Goal: Task Accomplishment & Management: Use online tool/utility

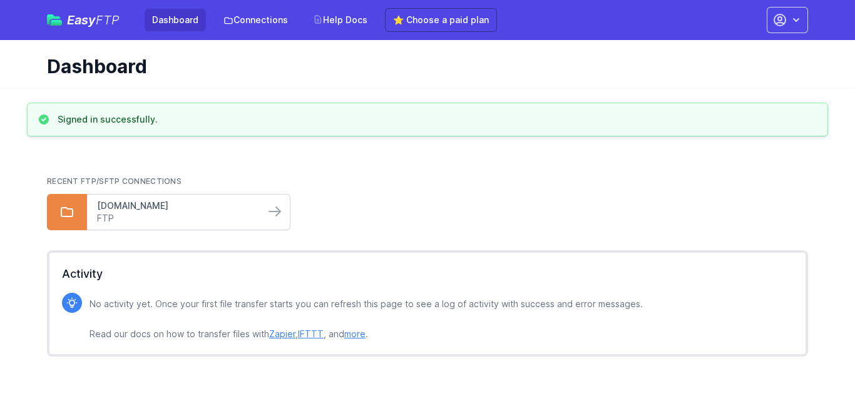
click at [175, 208] on link "[DOMAIN_NAME]" at bounding box center [176, 206] width 158 height 13
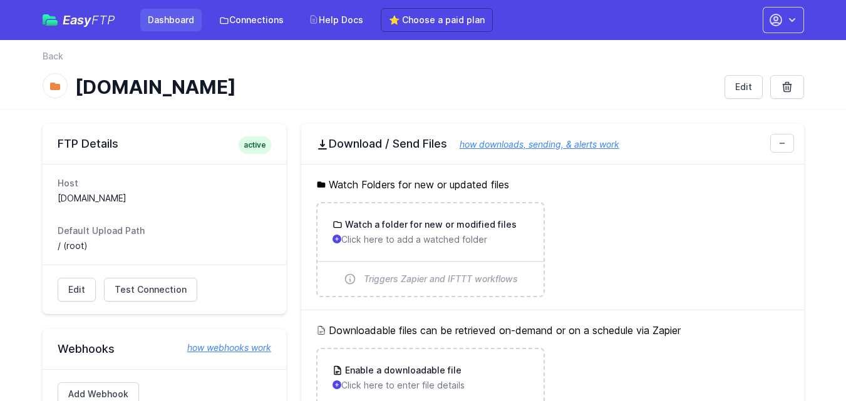
click at [157, 24] on link "Dashboard" at bounding box center [170, 20] width 61 height 23
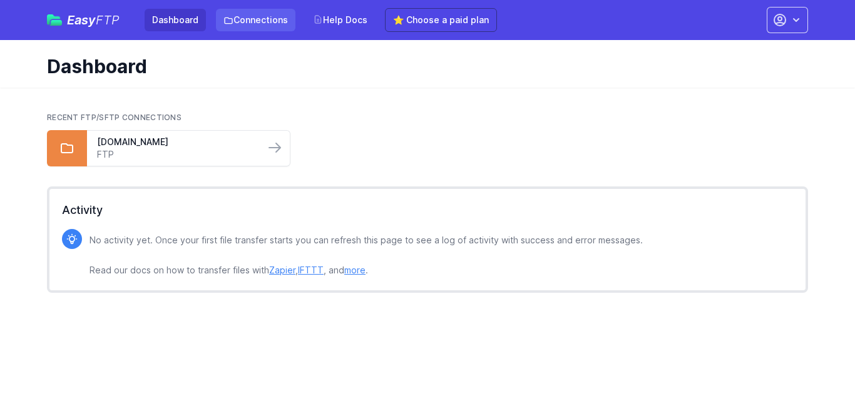
click at [245, 21] on link "Connections" at bounding box center [256, 20] width 80 height 23
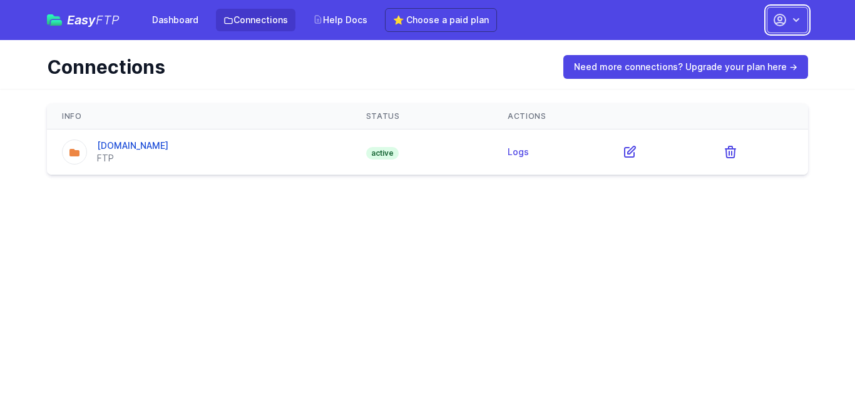
click at [791, 19] on icon "button" at bounding box center [796, 20] width 13 height 13
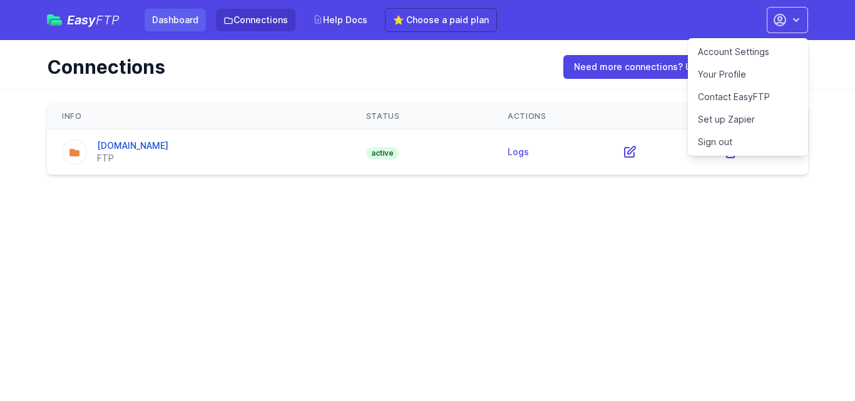
click at [147, 19] on link "Dashboard" at bounding box center [175, 20] width 61 height 23
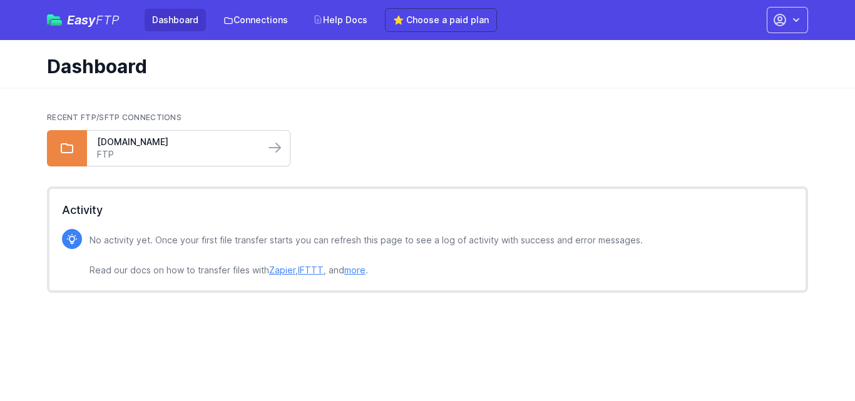
click at [117, 135] on div "[DOMAIN_NAME] FTP" at bounding box center [176, 148] width 178 height 35
click at [275, 148] on icon at bounding box center [274, 147] width 11 height 9
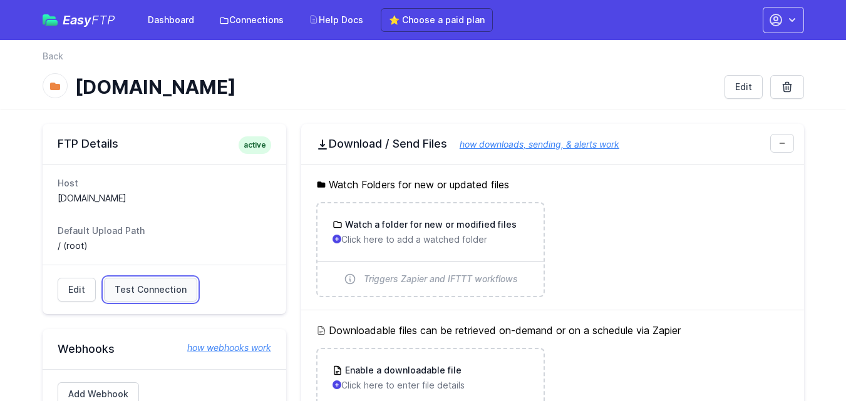
click at [164, 292] on span "Test Connection" at bounding box center [151, 290] width 72 height 13
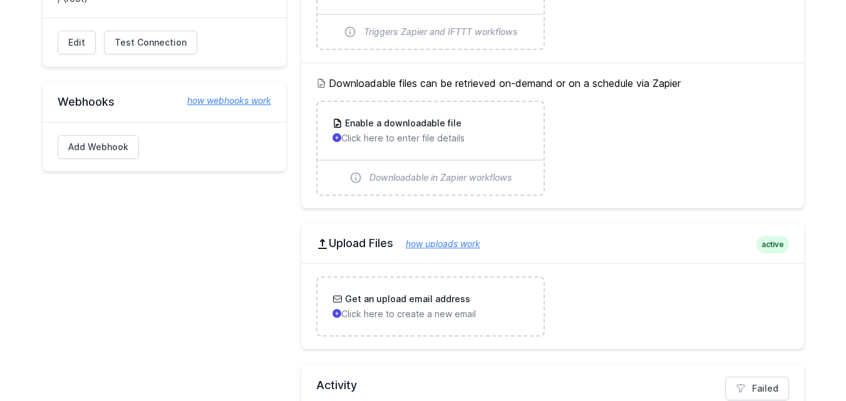
scroll to position [342, 0]
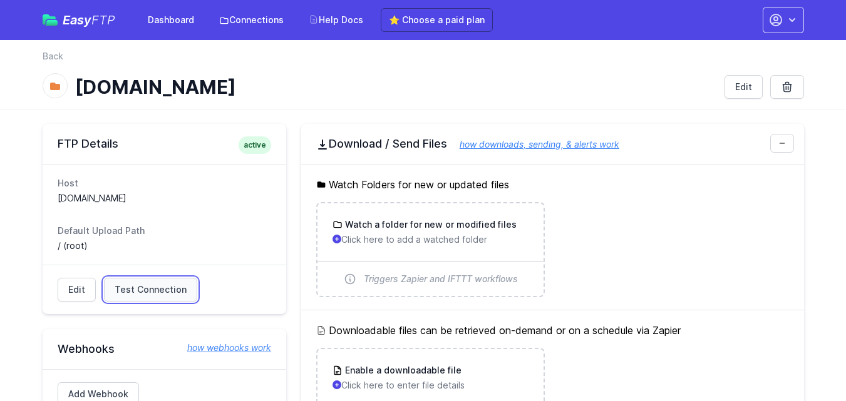
click at [145, 294] on span "Test Connection" at bounding box center [151, 290] width 72 height 13
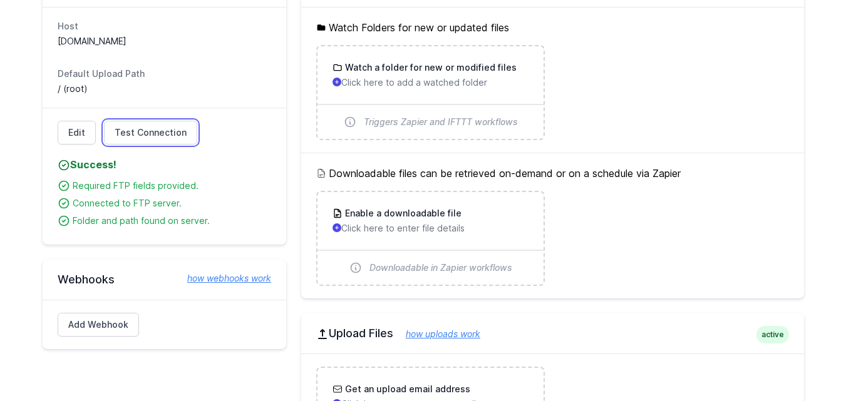
scroll to position [91, 0]
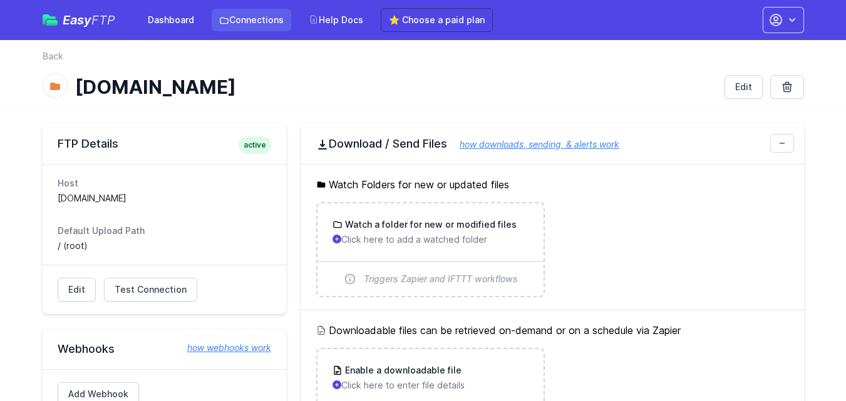
click at [242, 18] on link "Connections" at bounding box center [252, 20] width 80 height 23
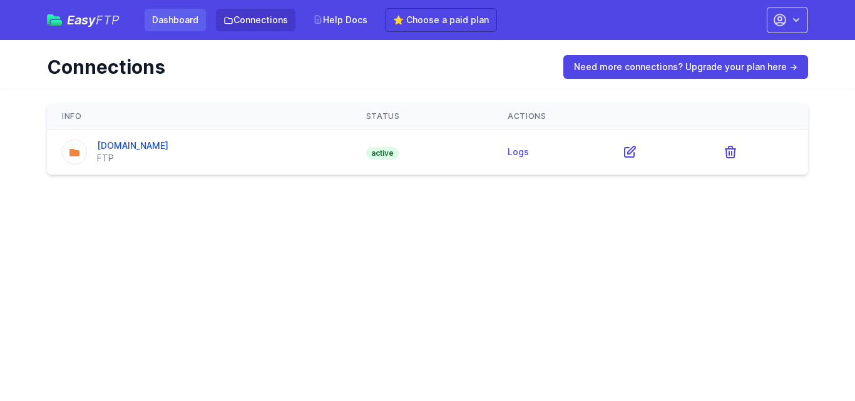
click at [157, 12] on link "Dashboard" at bounding box center [175, 20] width 61 height 23
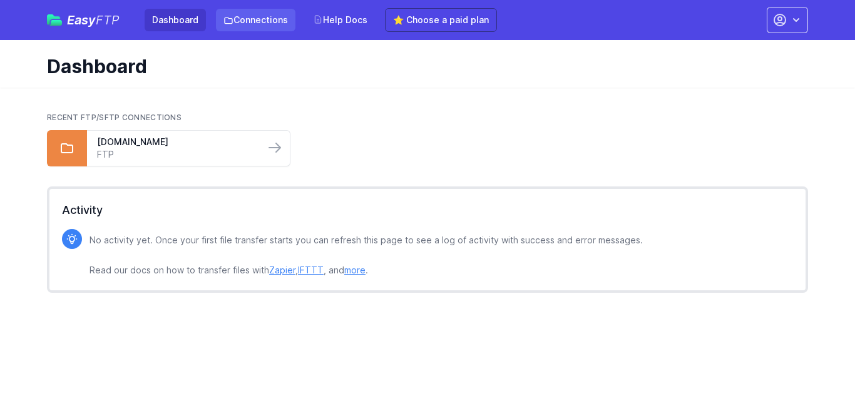
click at [245, 24] on link "Connections" at bounding box center [256, 20] width 80 height 23
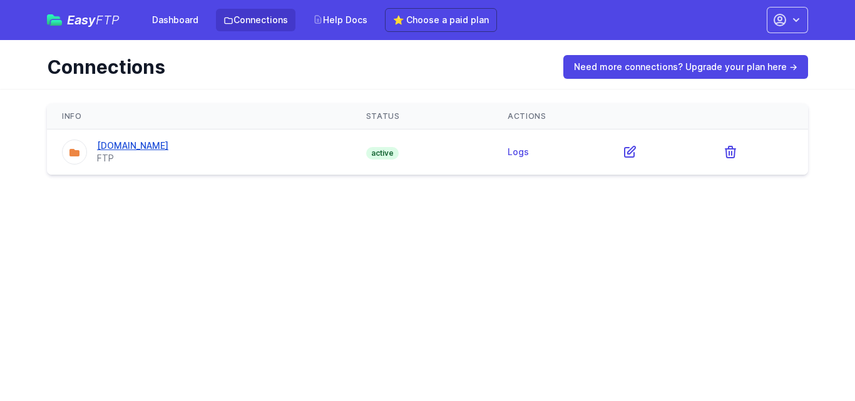
click at [168, 148] on link "[DOMAIN_NAME]" at bounding box center [132, 145] width 71 height 11
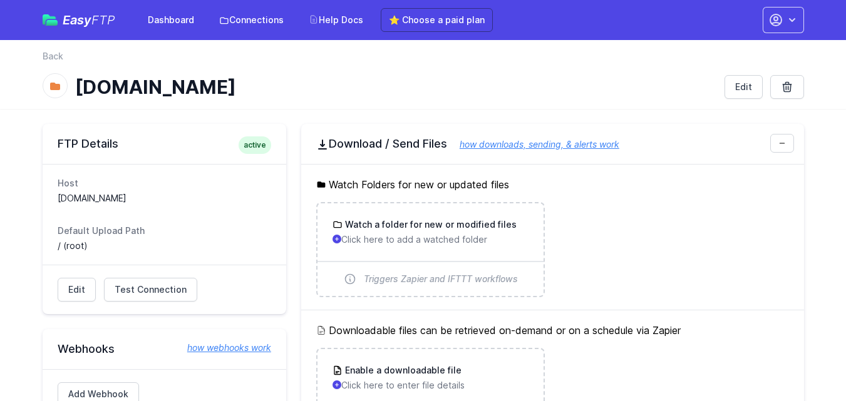
click at [75, 18] on span "Easy FTP" at bounding box center [89, 20] width 53 height 13
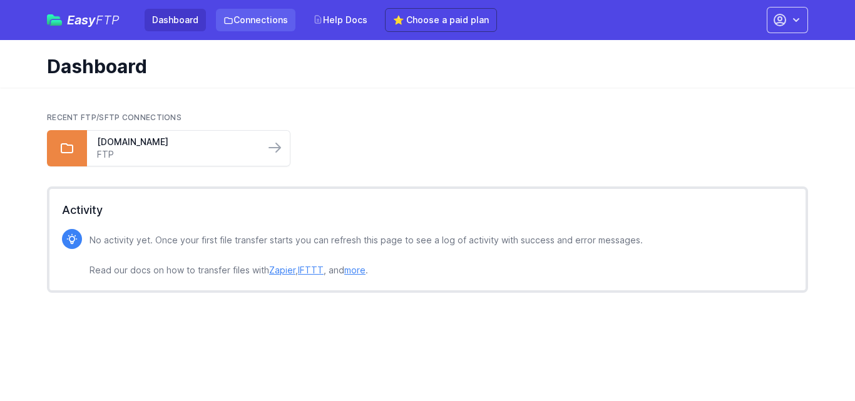
click at [257, 21] on link "Connections" at bounding box center [256, 20] width 80 height 23
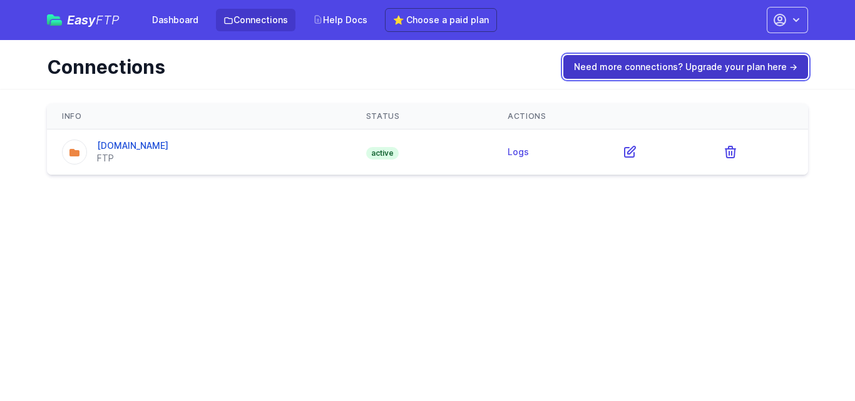
click at [667, 68] on link "Need more connections? Upgrade your plan here →" at bounding box center [685, 67] width 245 height 24
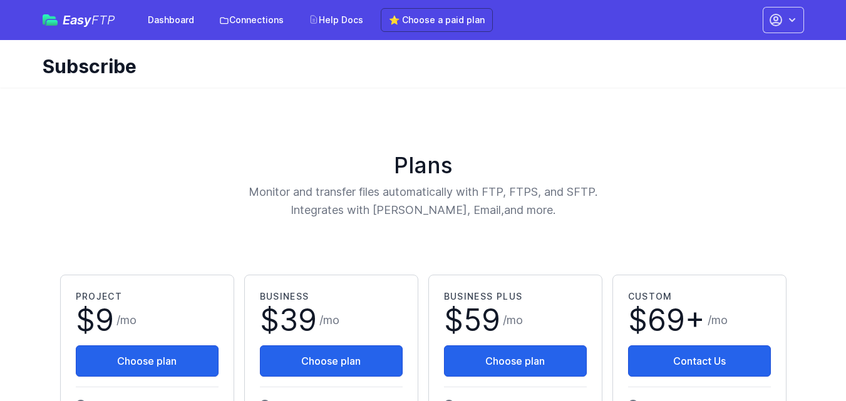
click at [89, 17] on span "Easy FTP" at bounding box center [89, 20] width 53 height 13
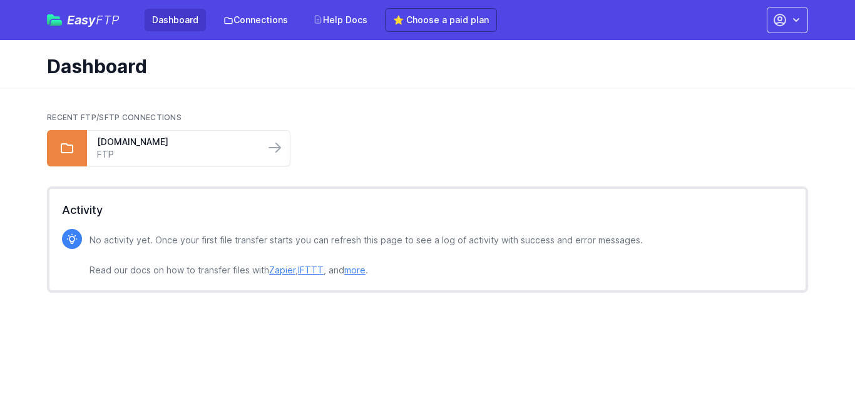
click at [135, 245] on p "No activity yet. Once your first file transfer starts you can refresh this page…" at bounding box center [366, 255] width 553 height 45
click at [278, 272] on link "Zapier" at bounding box center [282, 270] width 26 height 11
click at [237, 16] on link "Connections" at bounding box center [256, 20] width 80 height 23
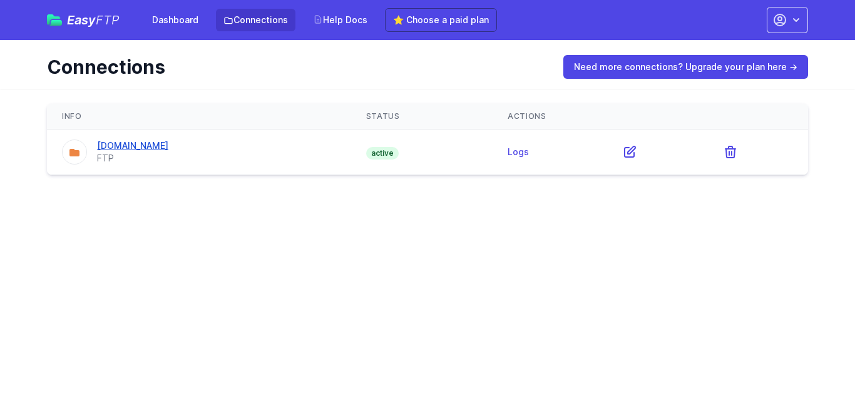
click at [125, 147] on link "[DOMAIN_NAME]" at bounding box center [132, 145] width 71 height 11
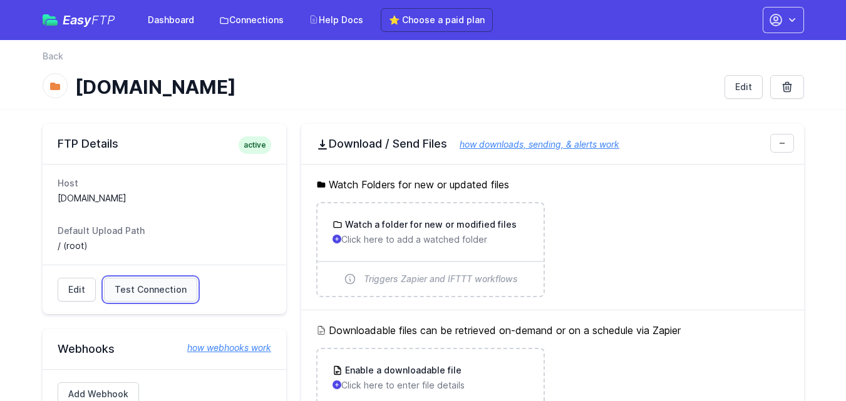
click at [138, 292] on span "Test Connection" at bounding box center [151, 290] width 72 height 13
